Goal: Browse casually: Explore the website without a specific task or goal

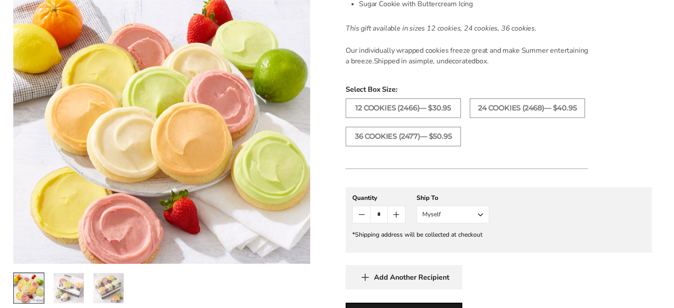
scroll to position [487, 0]
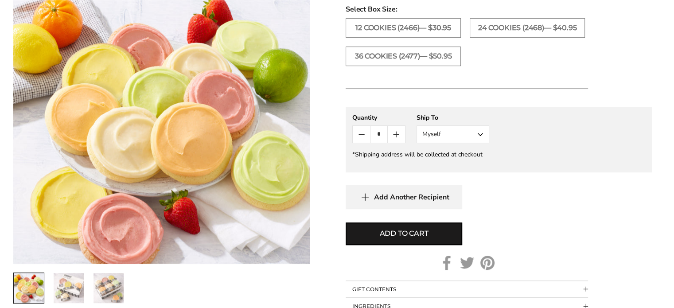
click at [65, 287] on img "2 / 3" at bounding box center [69, 288] width 30 height 30
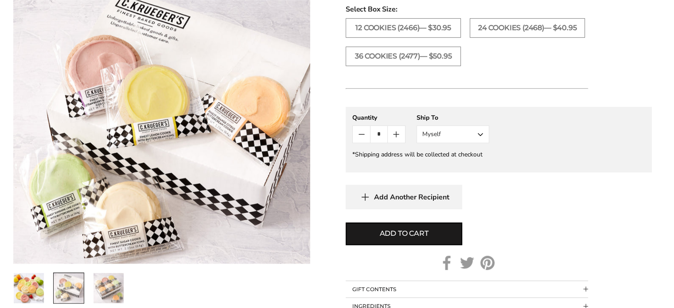
click at [108, 290] on img "3 / 3" at bounding box center [109, 288] width 30 height 30
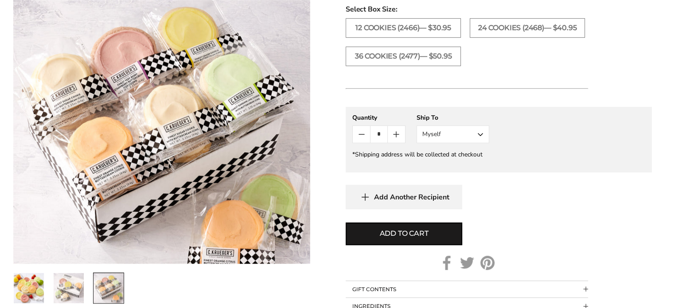
click at [106, 178] on img at bounding box center [161, 132] width 297 height 264
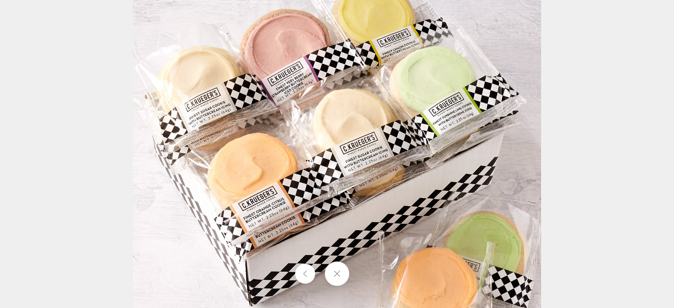
click at [125, 176] on div at bounding box center [337, 154] width 674 height 308
drag, startPoint x: 91, startPoint y: 83, endPoint x: 89, endPoint y: 94, distance: 10.5
click at [91, 88] on div at bounding box center [337, 154] width 674 height 308
click at [338, 277] on button at bounding box center [337, 273] width 24 height 24
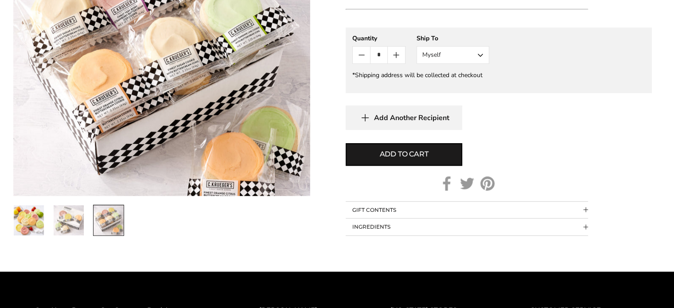
scroll to position [665, 0]
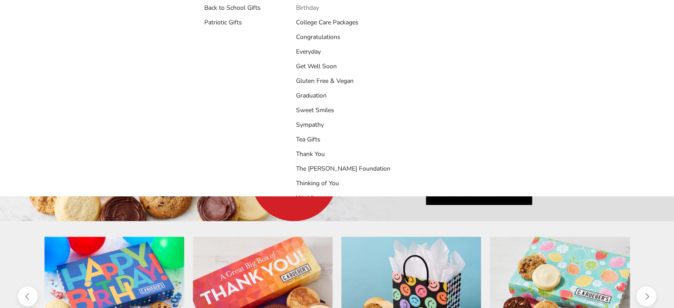
click at [314, 12] on link "Birthday" at bounding box center [343, 7] width 94 height 9
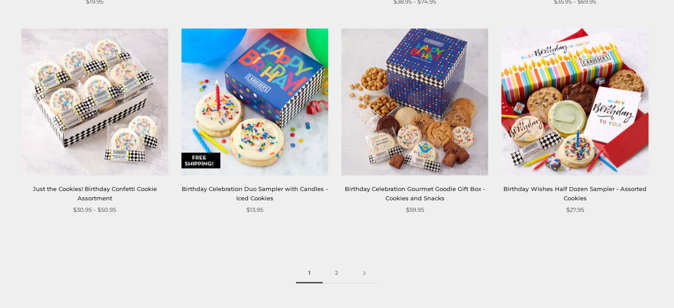
scroll to position [1285, 0]
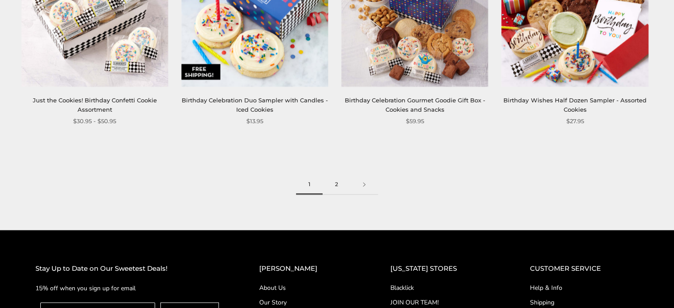
click at [337, 187] on link "2" at bounding box center [337, 185] width 28 height 20
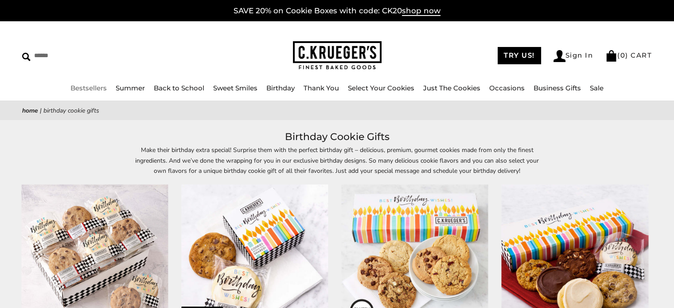
click at [83, 91] on link "Bestsellers" at bounding box center [88, 88] width 36 height 8
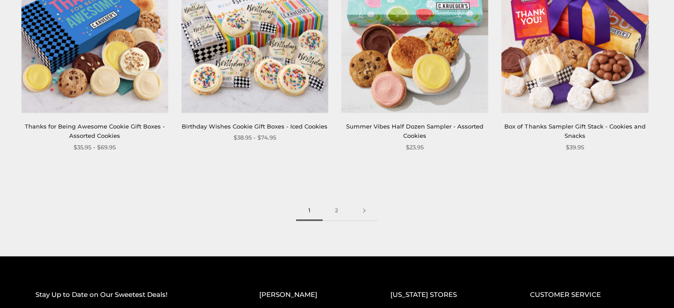
scroll to position [1285, 0]
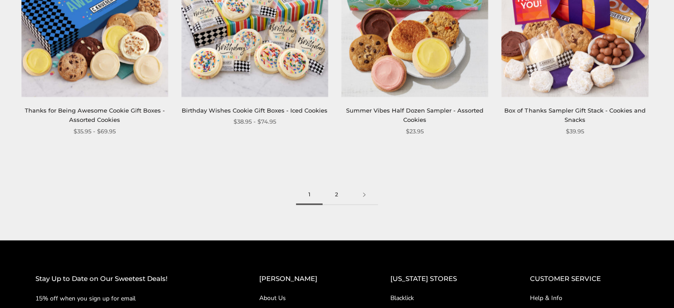
click at [340, 196] on link "2" at bounding box center [337, 195] width 28 height 20
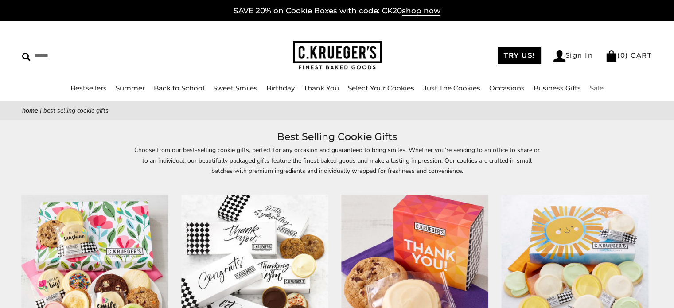
click at [598, 86] on link "Sale" at bounding box center [597, 88] width 14 height 8
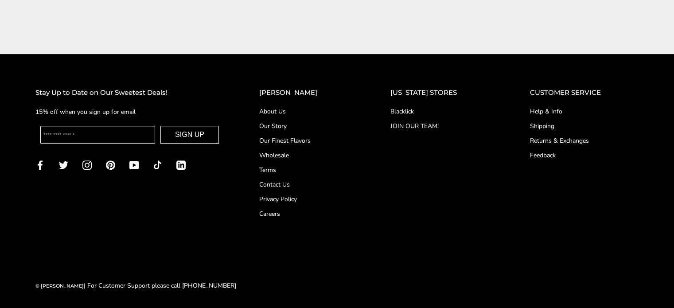
scroll to position [333, 0]
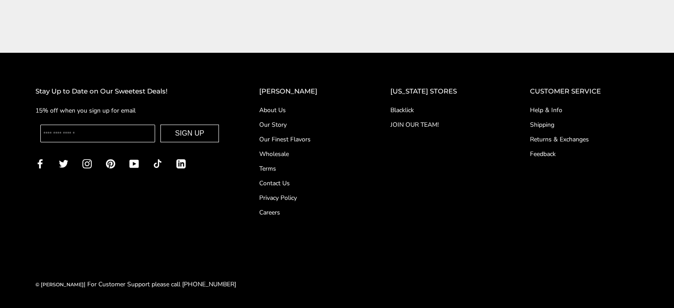
click at [289, 112] on link "About Us" at bounding box center [307, 109] width 96 height 9
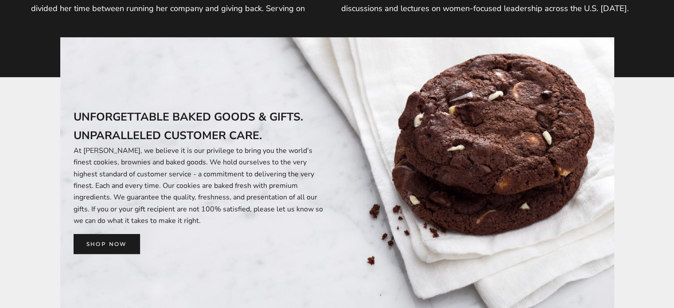
scroll to position [620, 0]
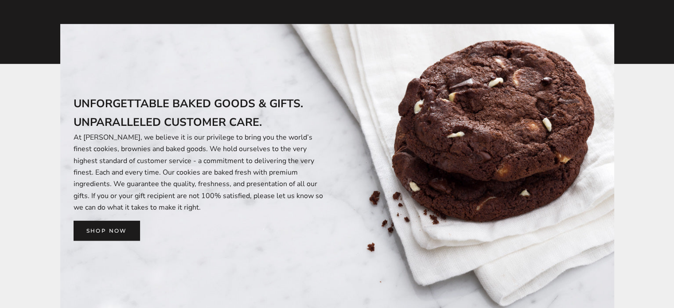
drag, startPoint x: 162, startPoint y: 86, endPoint x: 150, endPoint y: 105, distance: 22.7
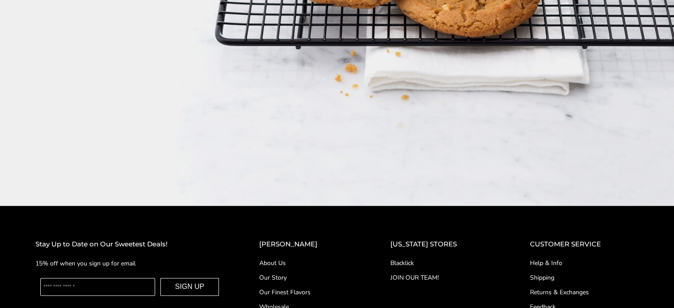
scroll to position [1418, 0]
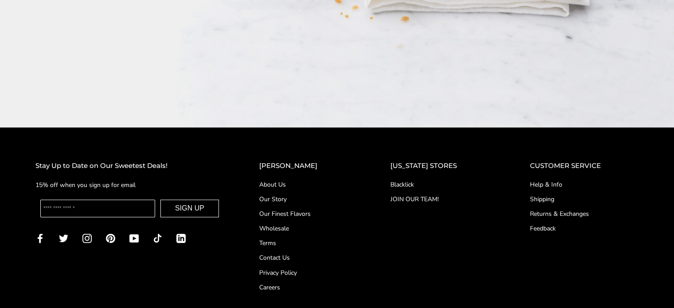
click at [309, 209] on link "Our Finest Flavors" at bounding box center [307, 213] width 96 height 9
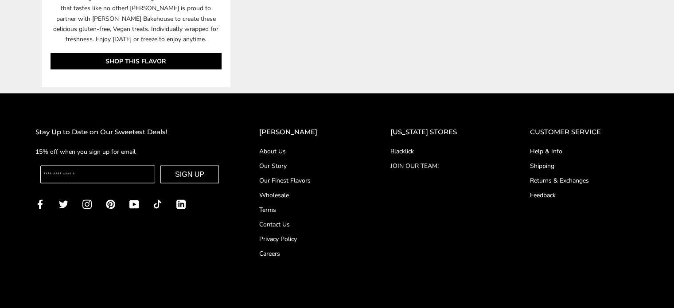
scroll to position [5052, 0]
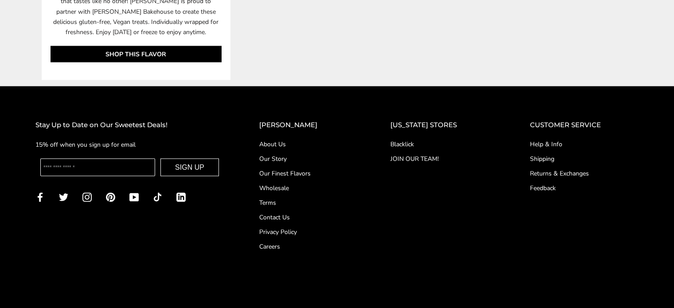
click at [281, 154] on link "Our Story" at bounding box center [307, 158] width 96 height 9
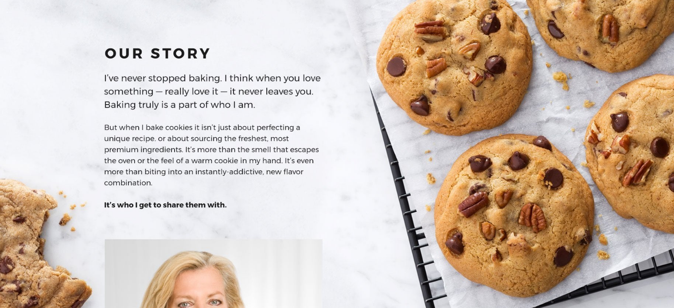
drag, startPoint x: 208, startPoint y: 71, endPoint x: 207, endPoint y: 65, distance: 6.3
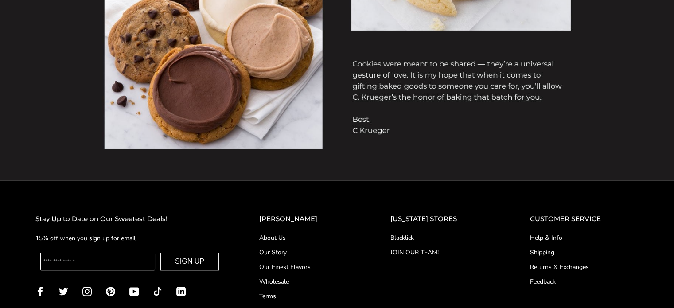
scroll to position [925, 0]
